Goal: Task Accomplishment & Management: Complete application form

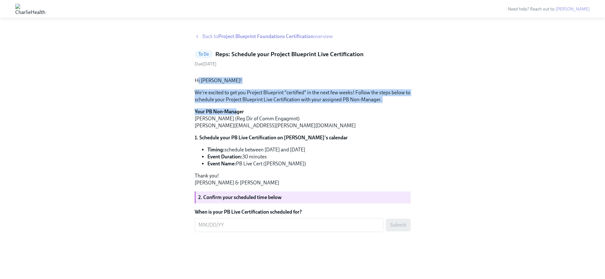
drag, startPoint x: 196, startPoint y: 135, endPoint x: 236, endPoint y: 164, distance: 49.2
click at [236, 164] on div "Hi [PERSON_NAME]! We're excited to get you Project Blueprint "certified" in the…" at bounding box center [303, 131] width 216 height 109
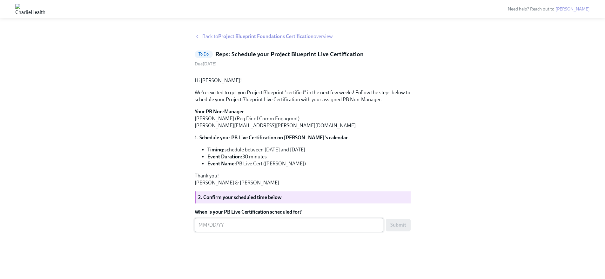
click at [220, 229] on textarea "When is your PB Live Certification scheduled for?" at bounding box center [288, 225] width 181 height 8
click at [303, 229] on textarea "When is your PB Live Certification scheduled for?" at bounding box center [288, 225] width 181 height 8
click at [216, 229] on textarea "When is your PB Live Certification scheduled for?" at bounding box center [288, 225] width 181 height 8
drag, startPoint x: 223, startPoint y: 210, endPoint x: 262, endPoint y: 223, distance: 41.0
click at [262, 223] on div "Hi [PERSON_NAME]! We're excited to get you Project Blueprint "certified" in the…" at bounding box center [303, 152] width 216 height 160
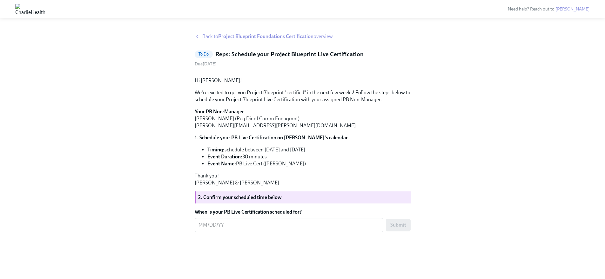
drag, startPoint x: 216, startPoint y: 155, endPoint x: 257, endPoint y: 172, distance: 44.4
click at [257, 172] on div "Hi [PERSON_NAME]! We're excited to get you Project Blueprint "certified" in the…" at bounding box center [303, 131] width 216 height 109
drag, startPoint x: 252, startPoint y: 164, endPoint x: 233, endPoint y: 152, distance: 23.0
click at [252, 153] on li "Timing: schedule between [DATE] and [DATE]" at bounding box center [308, 149] width 203 height 7
drag, startPoint x: 210, startPoint y: 127, endPoint x: 233, endPoint y: 128, distance: 23.5
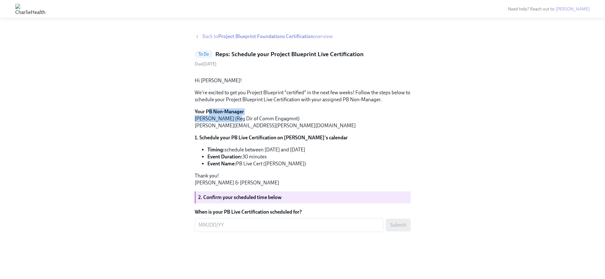
click at [233, 129] on p "Your PB Non-Manager [PERSON_NAME] (Reg Dir of Comm Engagmnt) [PERSON_NAME][EMAI…" at bounding box center [303, 118] width 216 height 21
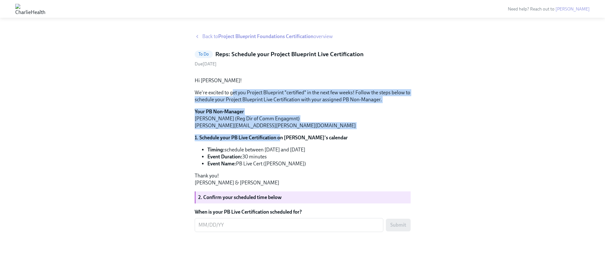
drag, startPoint x: 232, startPoint y: 108, endPoint x: 280, endPoint y: 157, distance: 68.9
click at [280, 157] on div "Hi [PERSON_NAME]! We're excited to get you Project Blueprint "certified" in the…" at bounding box center [303, 131] width 216 height 109
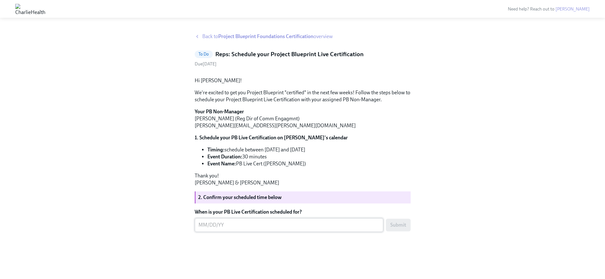
click at [358, 232] on div "x ​" at bounding box center [289, 225] width 188 height 14
click at [235, 200] on strong "2. Confirm your scheduled time below" at bounding box center [239, 197] width 83 height 6
drag, startPoint x: 202, startPoint y: 193, endPoint x: 216, endPoint y: 201, distance: 15.5
click at [211, 186] on p "Thank you! [PERSON_NAME] & [PERSON_NAME]" at bounding box center [303, 179] width 216 height 14
